Goal: Information Seeking & Learning: Learn about a topic

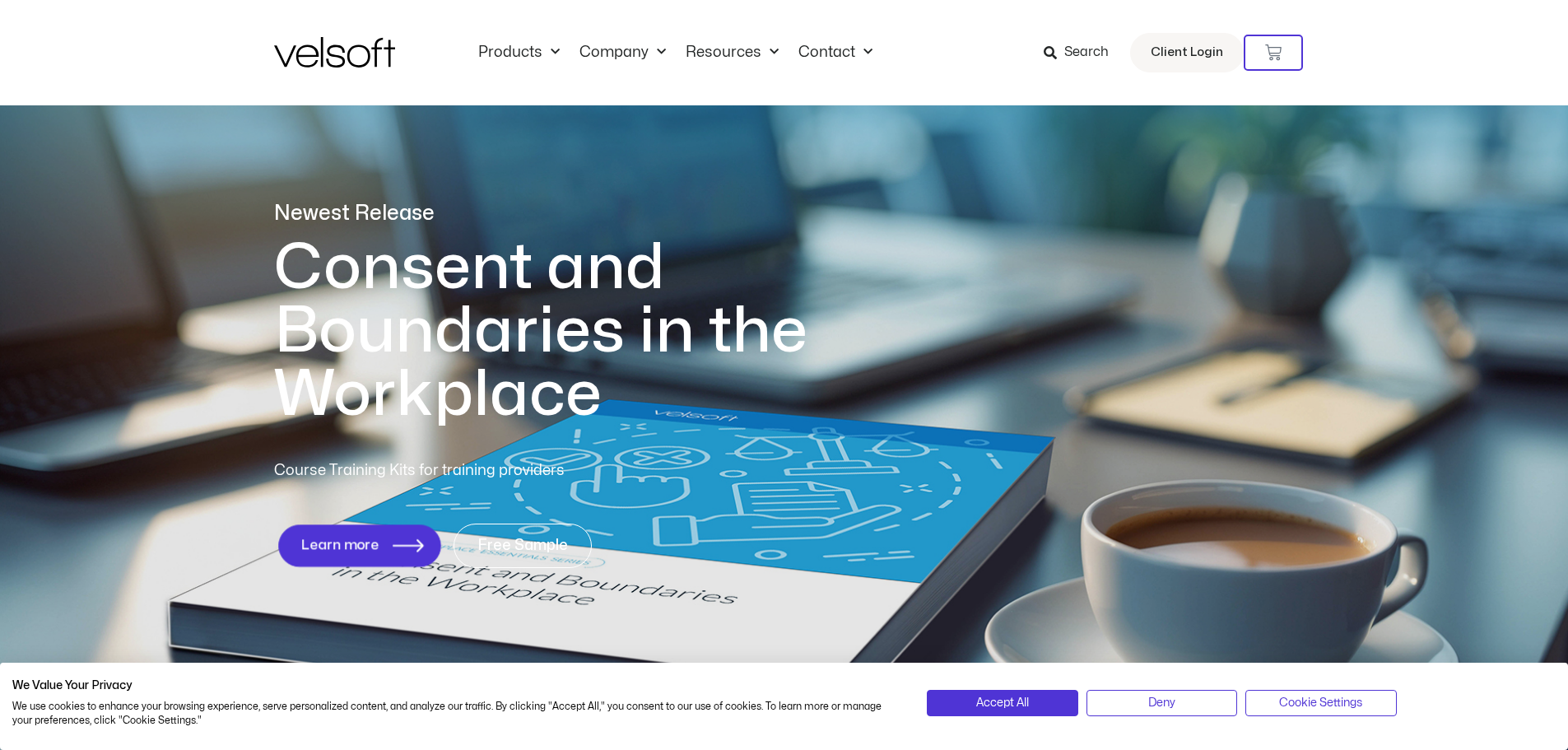
click at [358, 563] on link "Learn more" at bounding box center [360, 545] width 162 height 42
